Goal: Entertainment & Leisure: Consume media (video, audio)

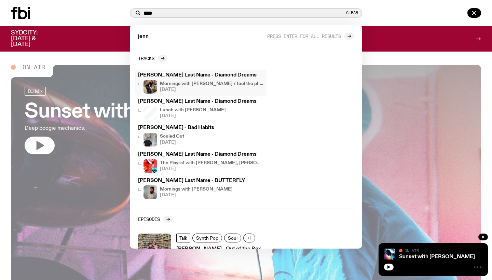
type input "****"
click at [229, 80] on div "[PERSON_NAME] Last Name - Diamond Dreams Mornings with [PERSON_NAME] / feel the…" at bounding box center [201, 83] width 126 height 21
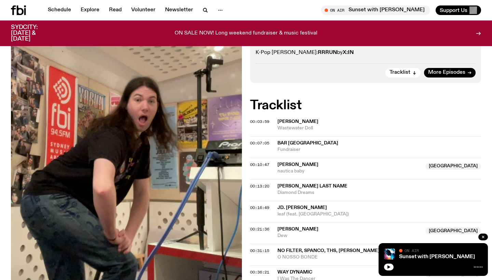
scroll to position [238, 0]
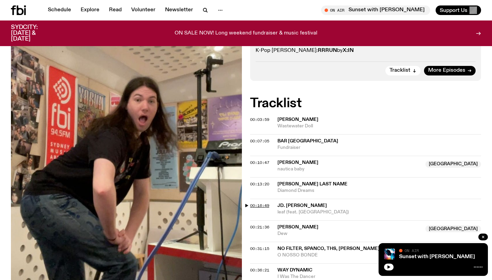
click at [258, 203] on span "00:16:49" at bounding box center [259, 205] width 19 height 5
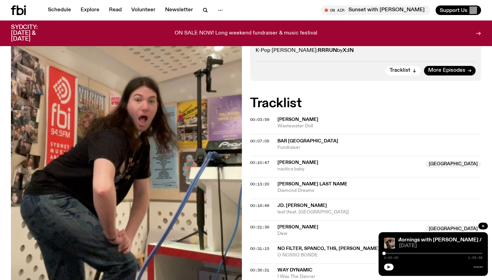
click at [389, 267] on icon "button" at bounding box center [389, 267] width 3 height 3
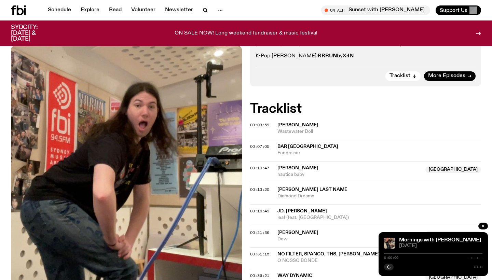
scroll to position [238, 0]
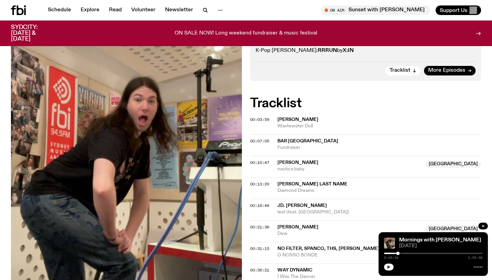
click at [390, 266] on icon "button" at bounding box center [389, 267] width 4 height 4
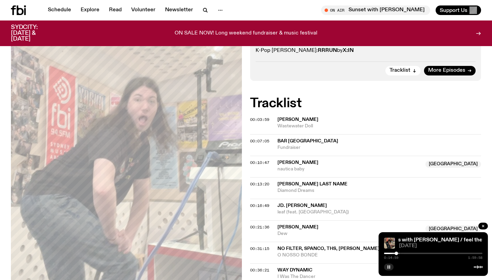
click at [397, 253] on div at bounding box center [396, 253] width 3 height 3
click at [396, 253] on div at bounding box center [396, 253] width 3 height 3
click at [399, 254] on div at bounding box center [397, 253] width 3 height 3
click at [400, 255] on div at bounding box center [400, 253] width 3 height 3
click at [401, 254] on div at bounding box center [400, 253] width 3 height 3
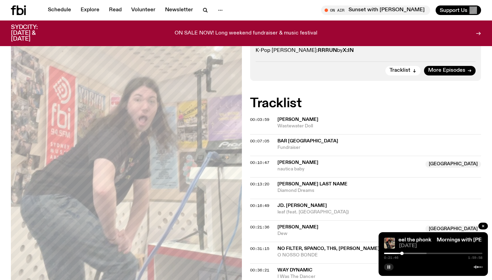
click at [403, 254] on div at bounding box center [401, 253] width 3 height 3
click at [404, 254] on div at bounding box center [402, 253] width 3 height 3
click at [405, 253] on div at bounding box center [404, 253] width 3 height 3
click at [406, 253] on div at bounding box center [405, 253] width 3 height 3
click at [408, 253] on div at bounding box center [384, 253] width 98 height 1
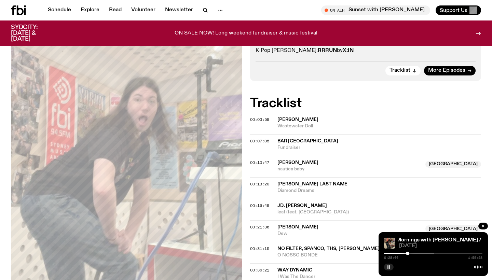
click at [408, 253] on div at bounding box center [407, 253] width 3 height 3
click at [405, 253] on div at bounding box center [358, 253] width 98 height 1
click at [406, 253] on div at bounding box center [405, 253] width 3 height 3
click at [407, 253] on div at bounding box center [405, 253] width 3 height 3
click at [407, 253] on div at bounding box center [406, 253] width 3 height 3
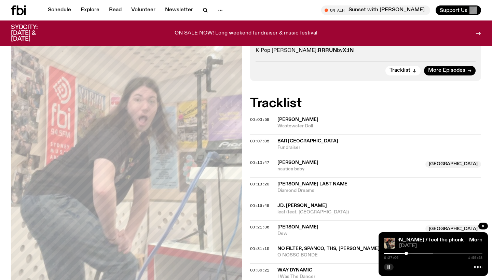
click at [405, 253] on div at bounding box center [433, 253] width 98 height 1
click at [406, 255] on div at bounding box center [405, 253] width 3 height 3
click at [407, 255] on div at bounding box center [406, 253] width 3 height 3
click at [406, 254] on div at bounding box center [405, 253] width 3 height 3
